Goal: Check status: Check status

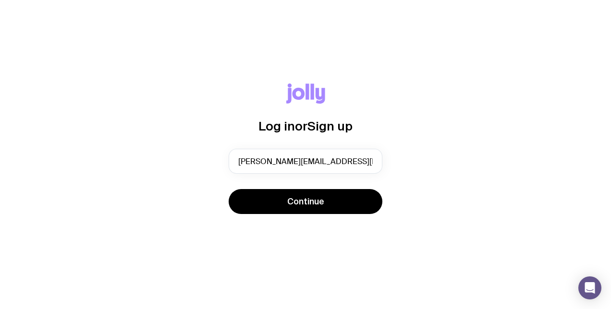
type input "[PERSON_NAME][EMAIL_ADDRESS][PERSON_NAME][DOMAIN_NAME]"
click at [229, 189] on button "Continue" at bounding box center [306, 201] width 154 height 25
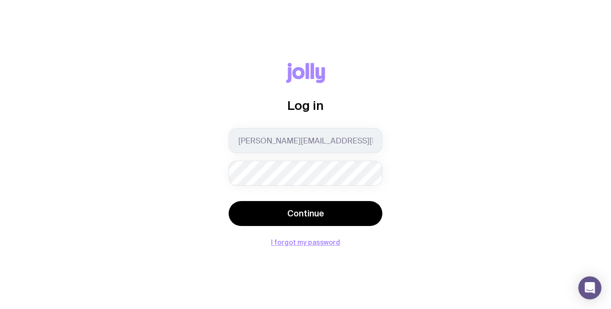
click at [229, 201] on button "Continue" at bounding box center [306, 213] width 154 height 25
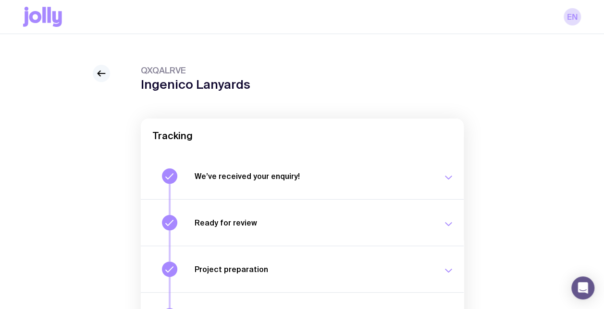
click at [107, 77] on link at bounding box center [101, 73] width 17 height 17
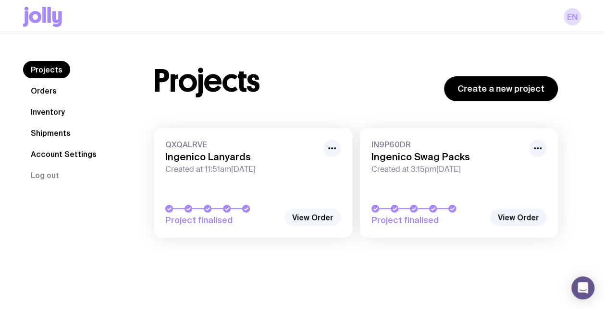
click at [320, 218] on link "View Order" at bounding box center [312, 217] width 56 height 17
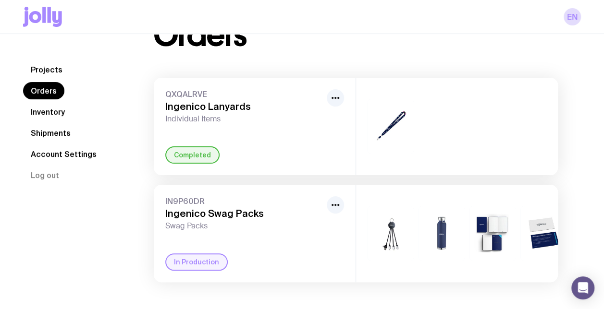
scroll to position [48, 0]
click at [337, 92] on icon "button" at bounding box center [336, 98] width 12 height 12
click at [42, 133] on link "Shipments" at bounding box center [50, 132] width 55 height 17
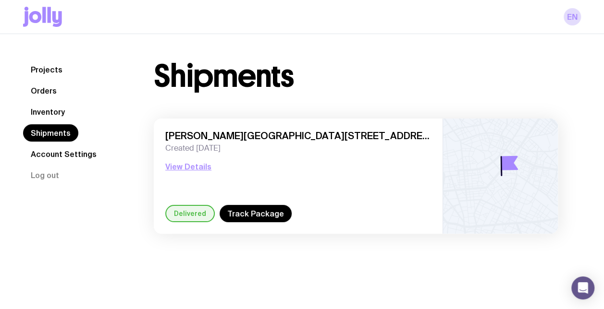
click at [47, 92] on link "Orders" at bounding box center [43, 90] width 41 height 17
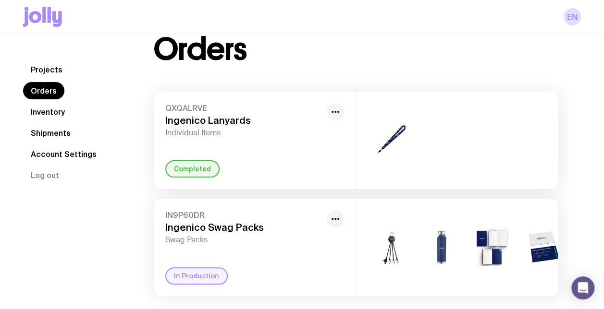
scroll to position [48, 0]
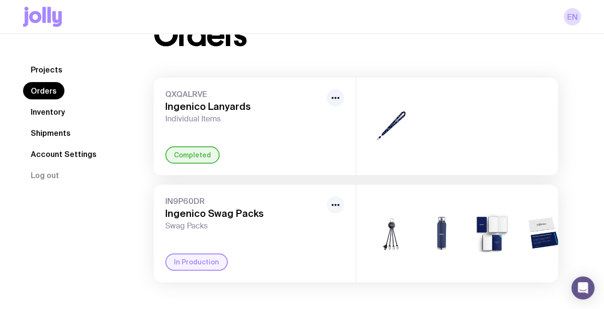
click at [332, 199] on icon "button" at bounding box center [336, 205] width 12 height 12
click at [449, 273] on div "+3" at bounding box center [457, 234] width 202 height 98
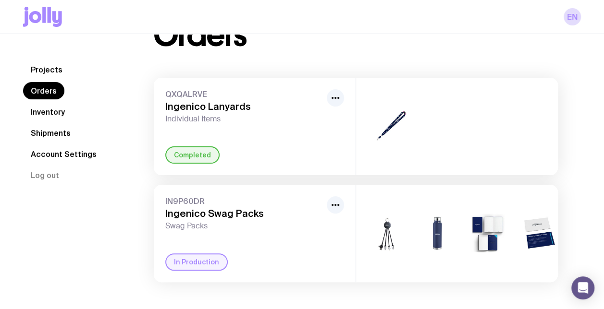
scroll to position [0, 0]
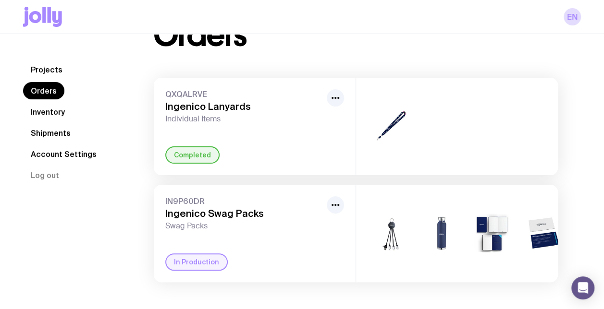
click at [464, 231] on img at bounding box center [442, 233] width 46 height 55
click at [515, 226] on img at bounding box center [493, 233] width 46 height 55
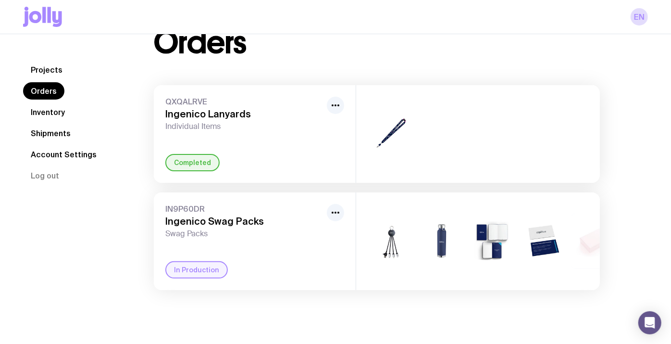
click at [375, 137] on img at bounding box center [391, 133] width 46 height 55
drag, startPoint x: 220, startPoint y: 126, endPoint x: 220, endPoint y: 118, distance: 8.2
click at [220, 122] on span "Individual Items" at bounding box center [244, 127] width 158 height 10
click at [219, 113] on h3 "Ingenico Lanyards" at bounding box center [244, 114] width 158 height 12
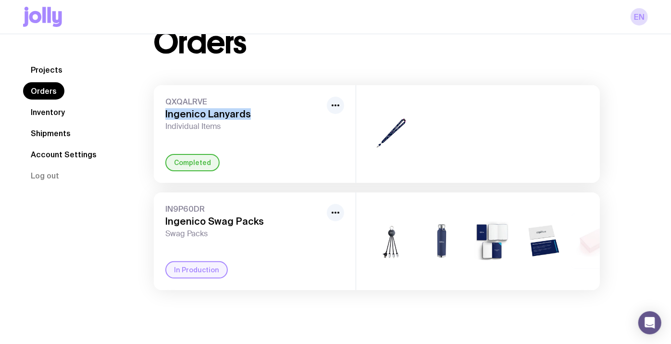
click at [219, 113] on h3 "Ingenico Lanyards" at bounding box center [244, 114] width 158 height 12
copy h3 "Ingenico Lanyards"
click at [193, 99] on span "QXQALRVE" at bounding box center [244, 102] width 158 height 10
copy span "QXQALRVE"
